Goal: Submit feedback/report problem: Provide input to the site owners about the experience or issues

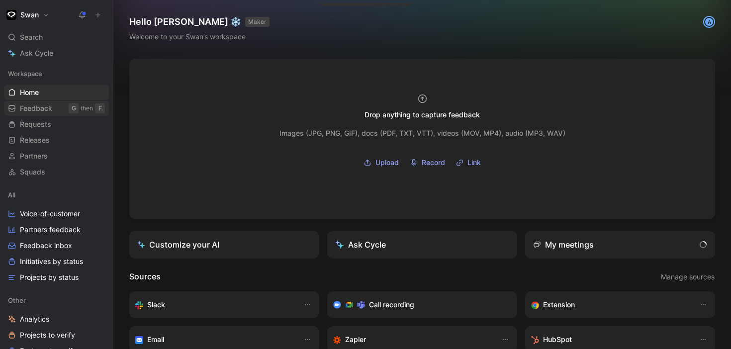
click at [53, 106] on link "Feedback G then F" at bounding box center [56, 108] width 105 height 15
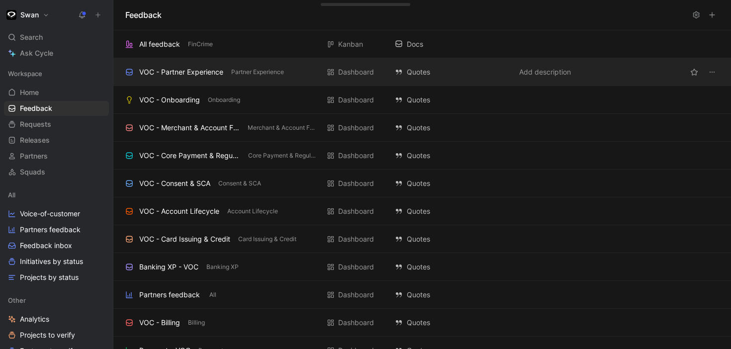
click at [182, 73] on div "VOC - Partner Experience" at bounding box center [181, 72] width 84 height 12
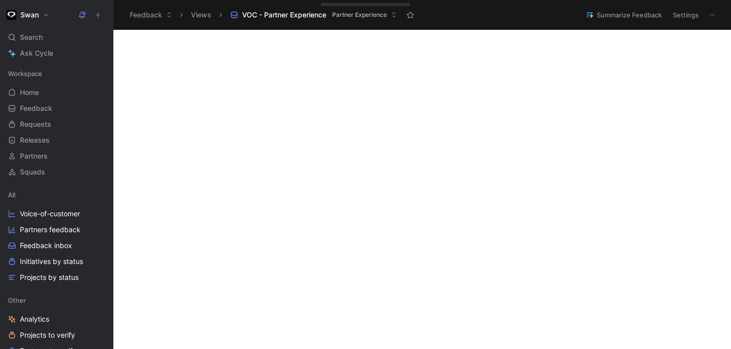
scroll to position [352, 0]
